Goal: Navigation & Orientation: Go to known website

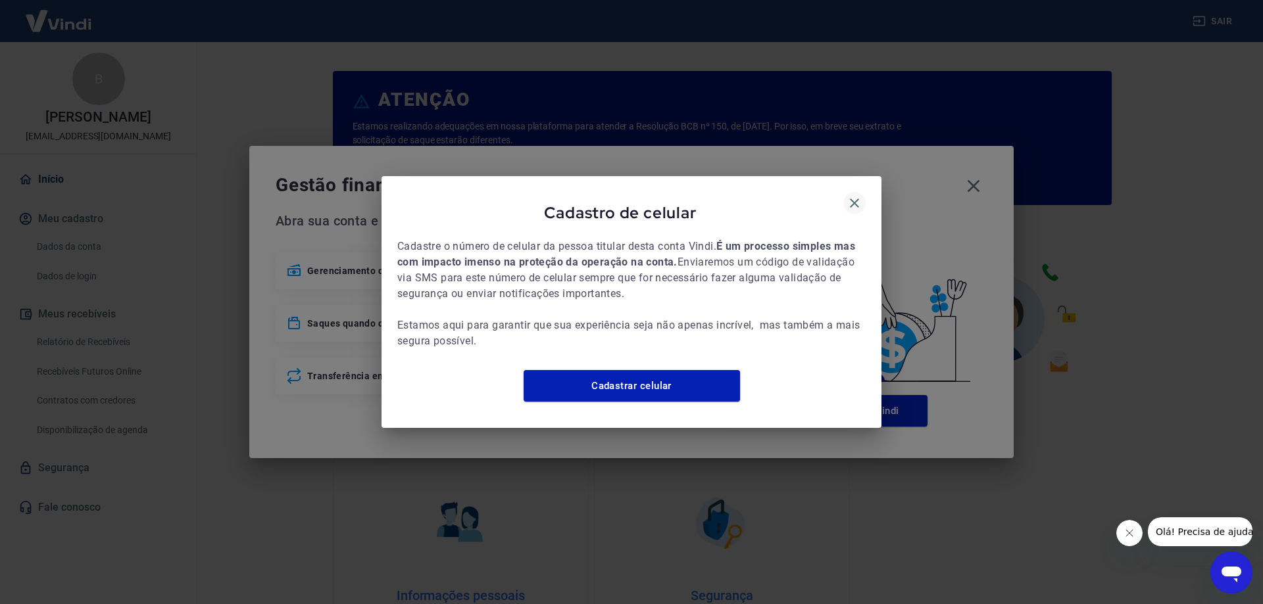
click at [848, 197] on icon "button" at bounding box center [854, 203] width 16 height 16
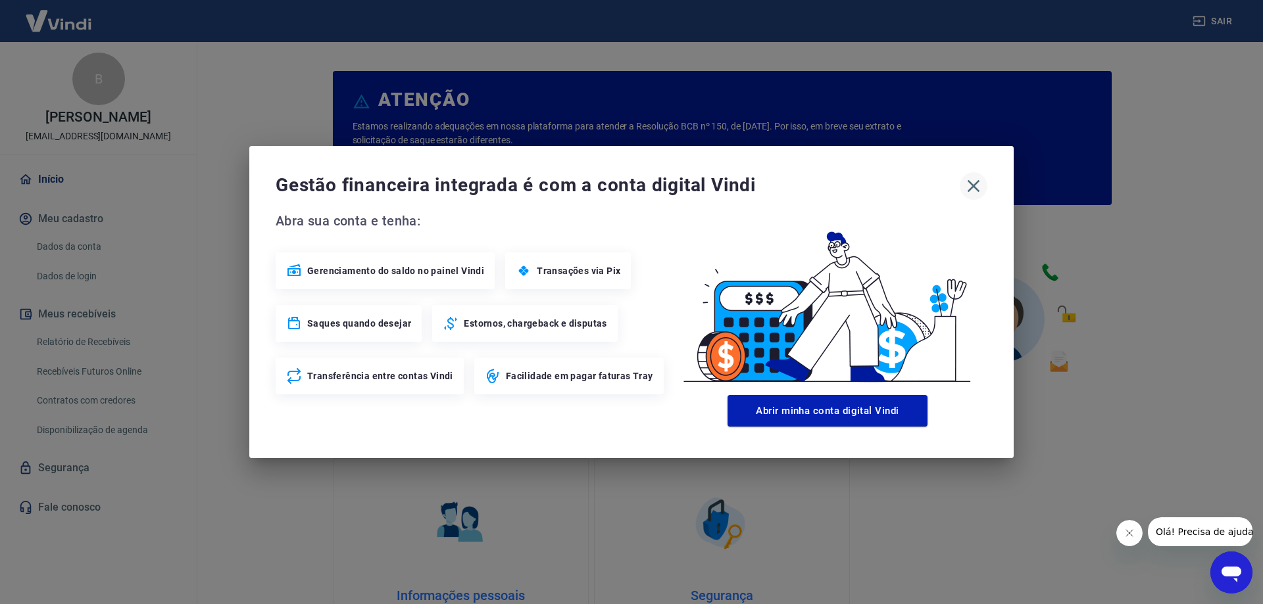
click at [967, 195] on icon "button" at bounding box center [973, 186] width 21 height 21
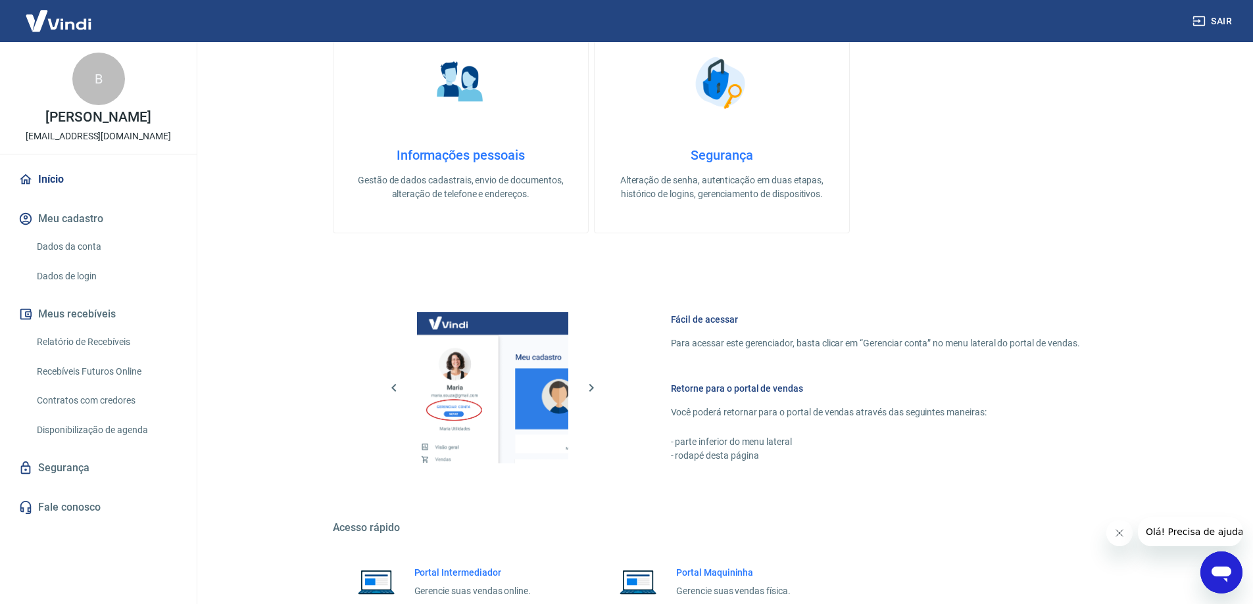
scroll to position [557, 0]
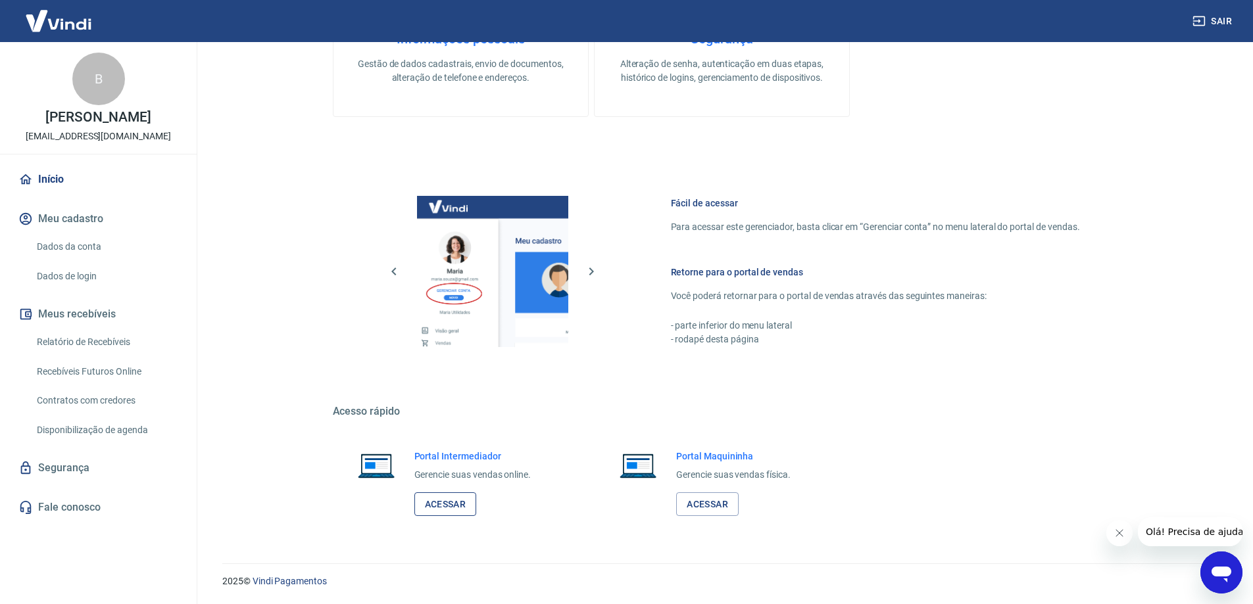
click at [449, 510] on link "Acessar" at bounding box center [445, 505] width 62 height 24
